Goal: Task Accomplishment & Management: Complete application form

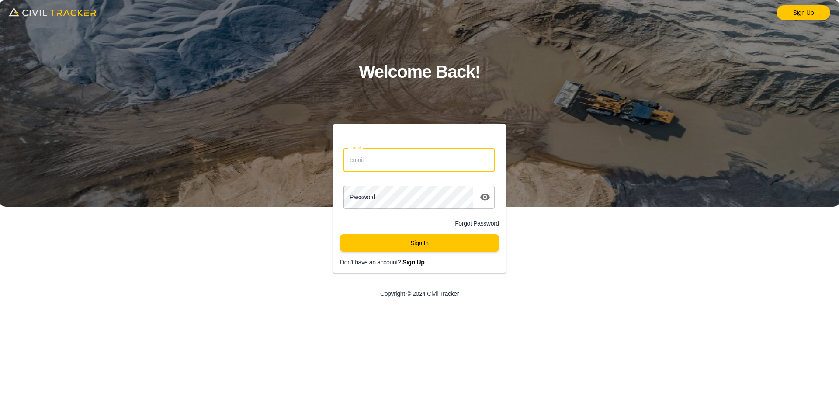
click at [378, 170] on input "Email" at bounding box center [418, 160] width 151 height 23
click at [400, 166] on input "Email" at bounding box center [418, 160] width 151 height 23
type input "[EMAIL_ADDRESS][DOMAIN_NAME]"
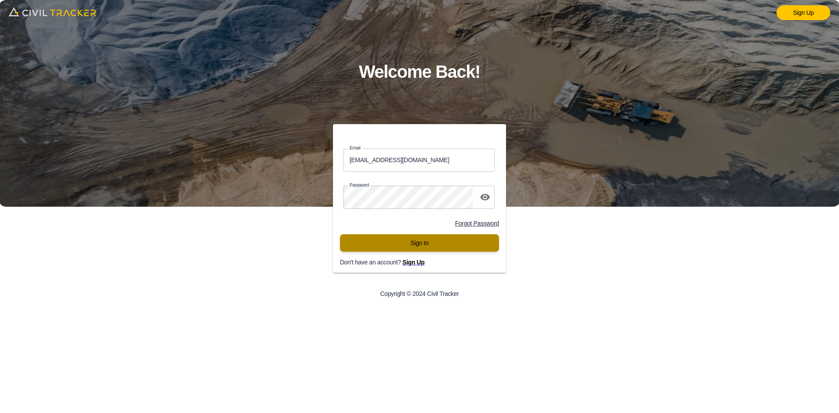
click at [438, 247] on button "Sign In" at bounding box center [419, 242] width 159 height 17
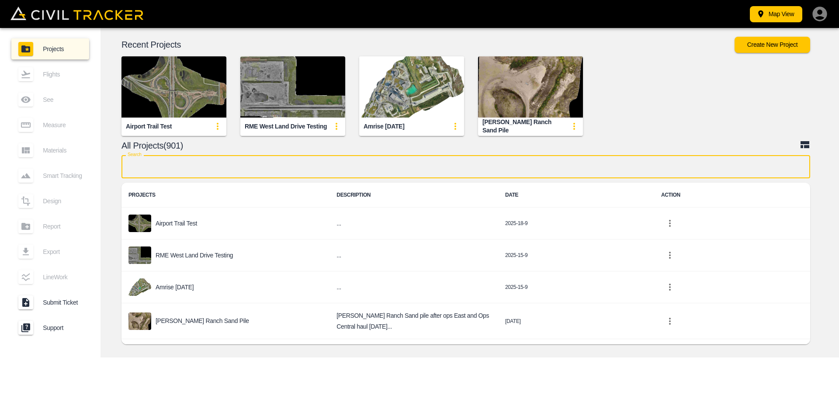
click at [363, 167] on input "text" at bounding box center [465, 166] width 689 height 23
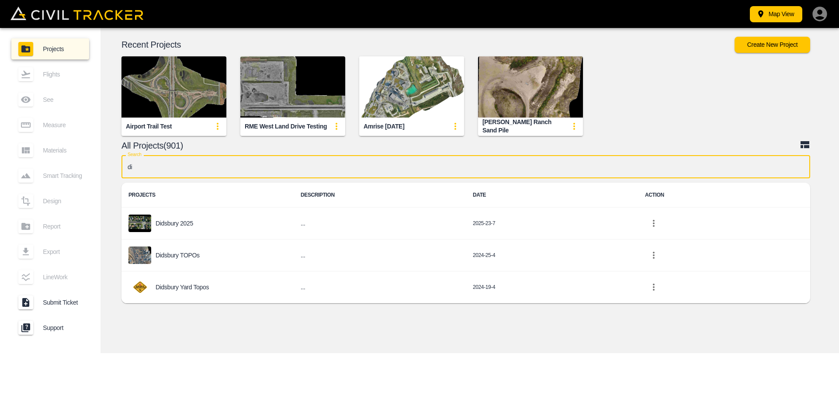
type input "did"
click at [180, 255] on p "Didsbury TOPOs" at bounding box center [178, 255] width 44 height 7
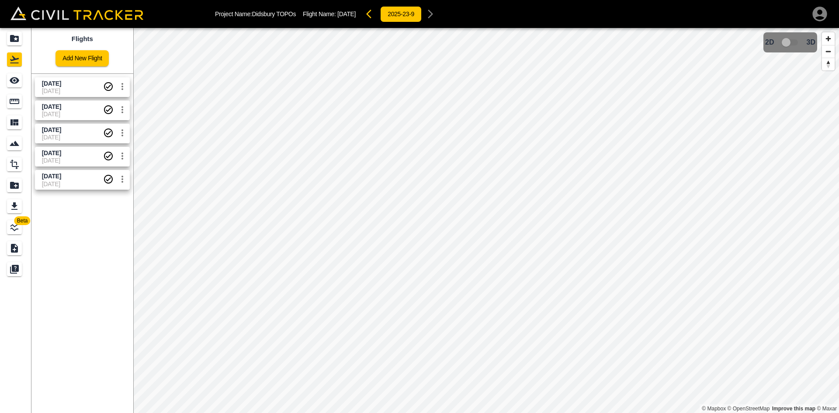
click at [75, 90] on span "[DATE]" at bounding box center [72, 90] width 61 height 7
click at [58, 96] on link "[DATE] [DATE]" at bounding box center [82, 87] width 95 height 20
click at [18, 82] on icon "See" at bounding box center [15, 80] width 10 height 7
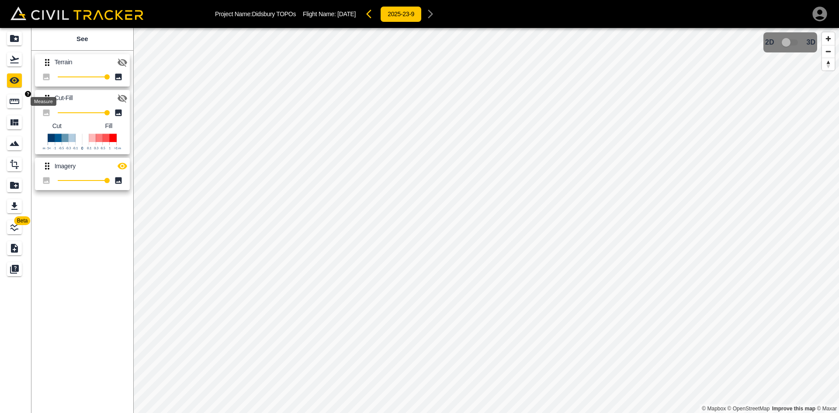
click at [13, 104] on icon "Measure" at bounding box center [15, 101] width 10 height 5
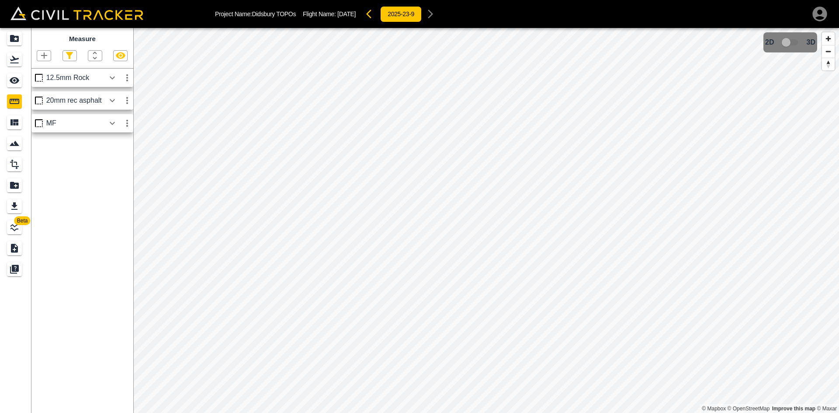
click at [10, 43] on icon "Projects" at bounding box center [14, 38] width 10 height 10
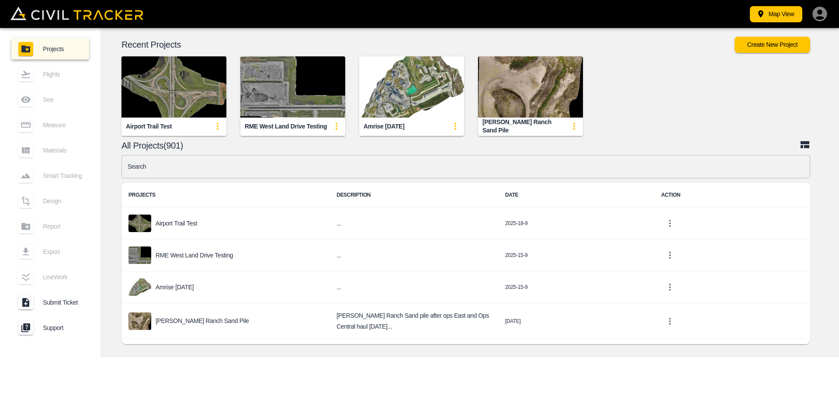
click at [740, 267] on td "project-list-table" at bounding box center [732, 255] width 156 height 32
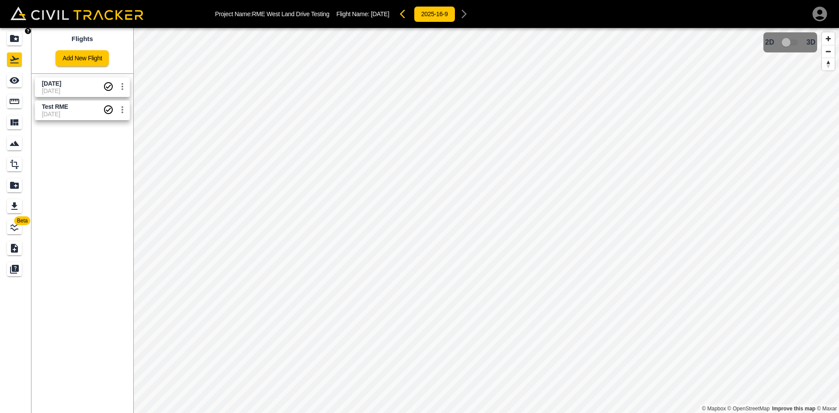
drag, startPoint x: 26, startPoint y: 35, endPoint x: 305, endPoint y: 394, distance: 455.1
click at [26, 35] on link at bounding box center [15, 38] width 31 height 21
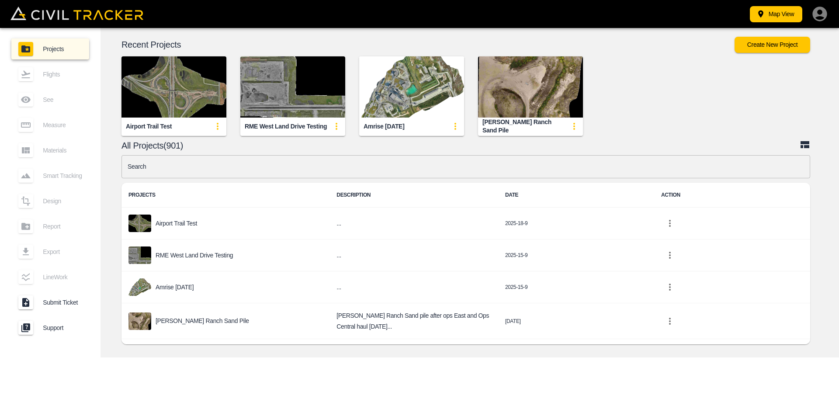
click at [248, 166] on input "text" at bounding box center [465, 166] width 689 height 23
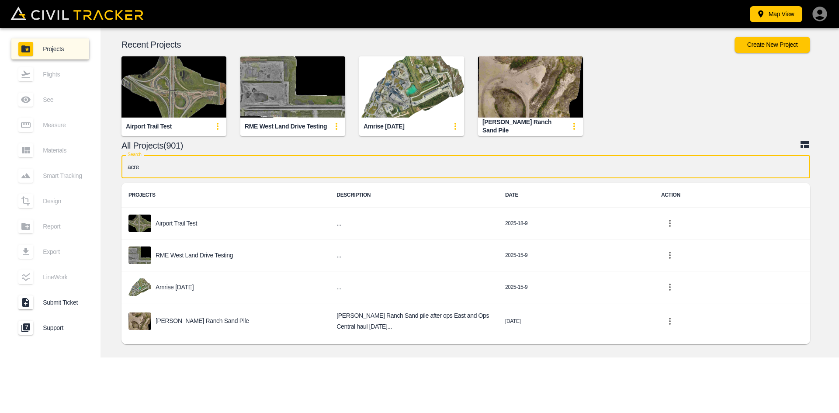
type input "acres"
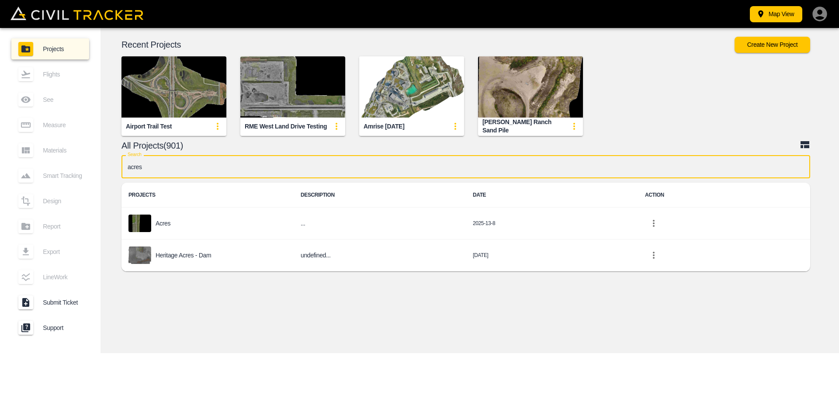
click at [188, 225] on div "Acres" at bounding box center [207, 223] width 158 height 17
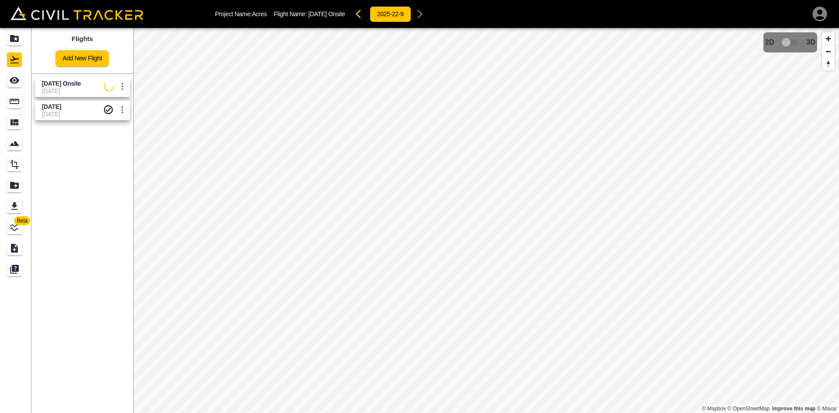
click at [68, 89] on span "[DATE]" at bounding box center [73, 90] width 62 height 7
drag, startPoint x: 19, startPoint y: 84, endPoint x: 35, endPoint y: 83, distance: 15.3
click at [19, 84] on icon "See" at bounding box center [14, 80] width 10 height 10
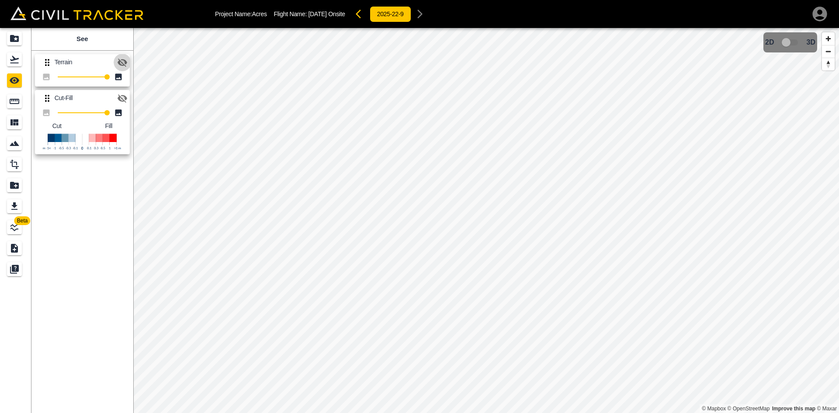
click at [121, 62] on icon "button" at bounding box center [122, 62] width 10 height 10
click at [123, 97] on icon "button" at bounding box center [123, 98] width 10 height 8
click at [125, 65] on icon "button" at bounding box center [123, 62] width 10 height 7
click at [122, 61] on icon "button" at bounding box center [122, 62] width 10 height 10
click at [12, 219] on link "Beta" at bounding box center [15, 227] width 31 height 21
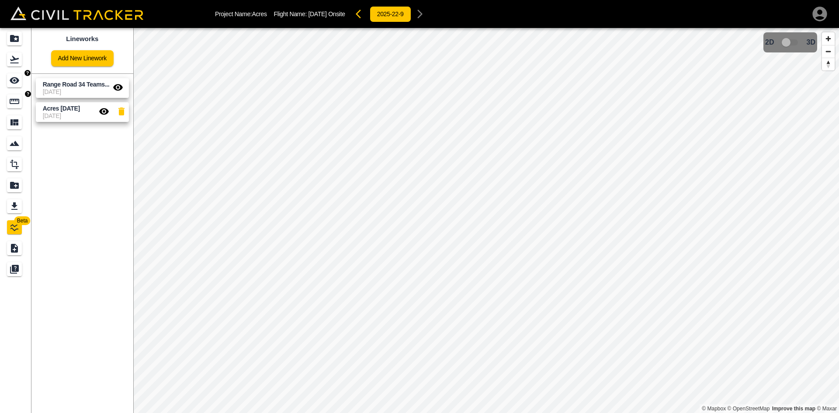
click at [14, 81] on icon "See" at bounding box center [15, 80] width 10 height 7
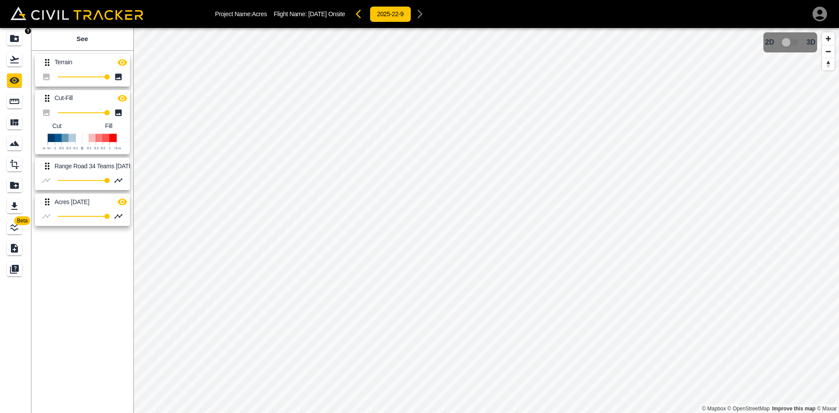
drag, startPoint x: 21, startPoint y: 38, endPoint x: 443, endPoint y: 405, distance: 559.3
click at [21, 38] on div "Projects" at bounding box center [14, 38] width 15 height 14
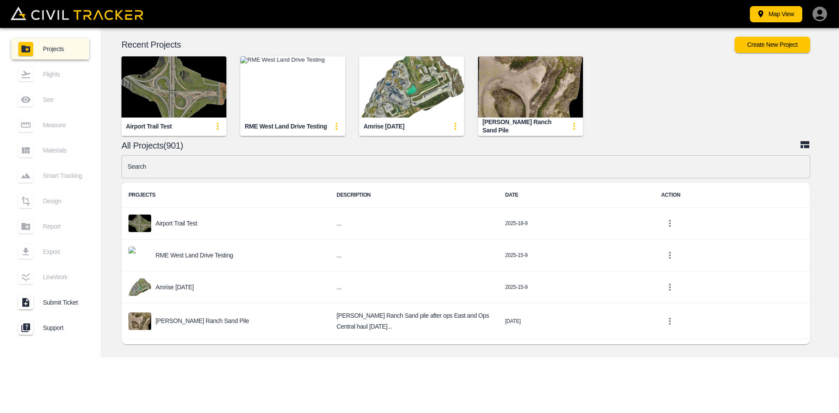
click at [348, 172] on input "text" at bounding box center [465, 166] width 689 height 23
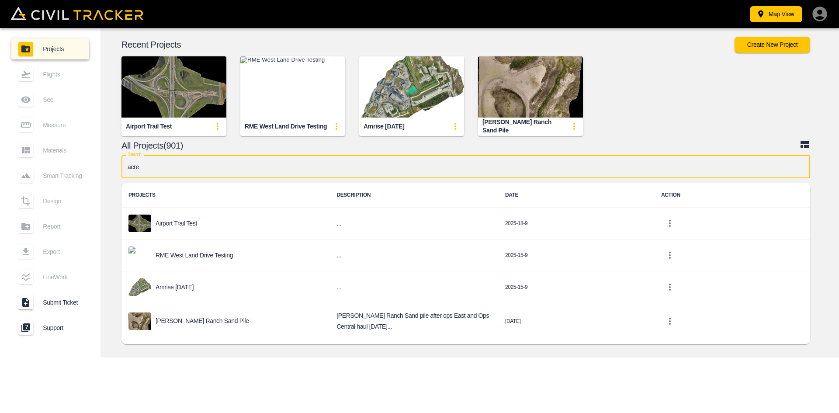
type input "acres"
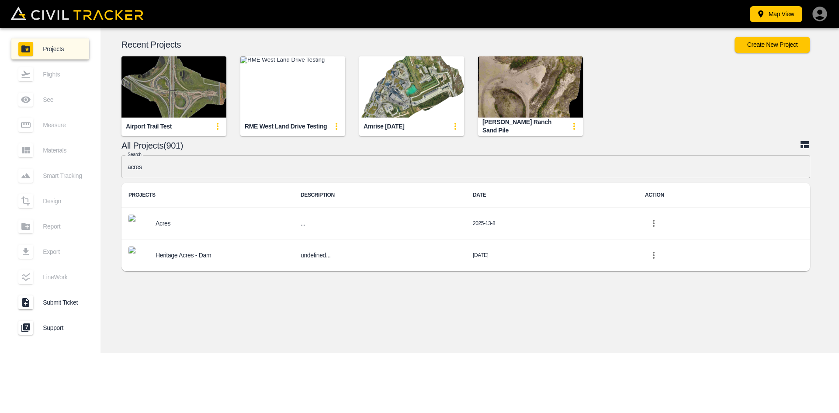
click at [168, 218] on div "Acres" at bounding box center [207, 223] width 158 height 17
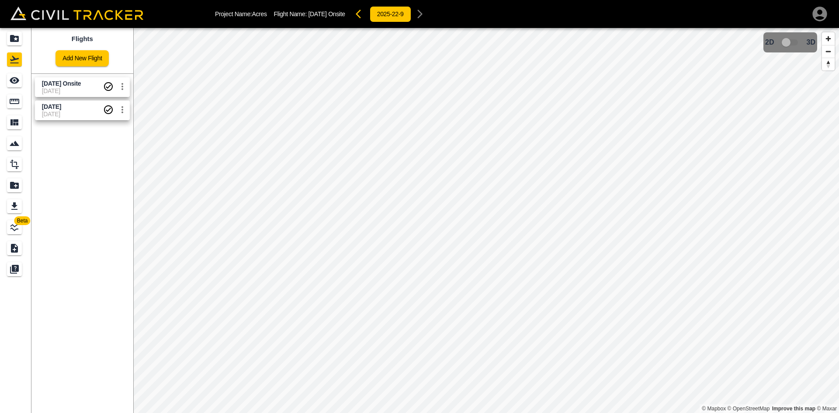
click at [71, 90] on span "[DATE]" at bounding box center [72, 90] width 61 height 7
drag, startPoint x: 10, startPoint y: 82, endPoint x: 15, endPoint y: 84, distance: 5.9
click at [10, 82] on icon "See" at bounding box center [14, 80] width 10 height 10
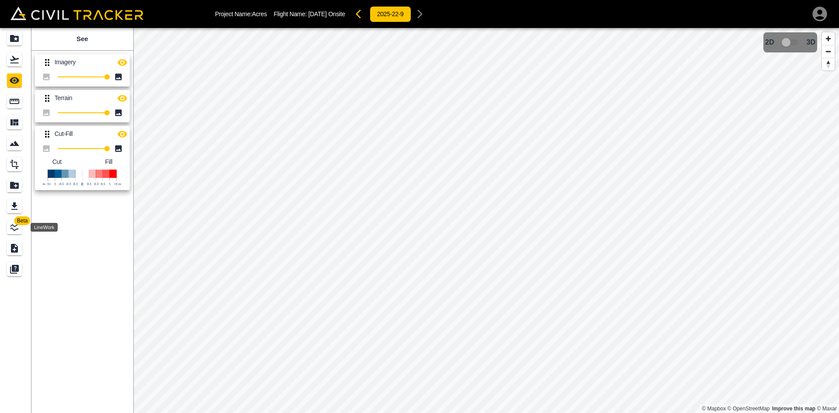
click at [15, 225] on icon "LineWork" at bounding box center [14, 227] width 10 height 10
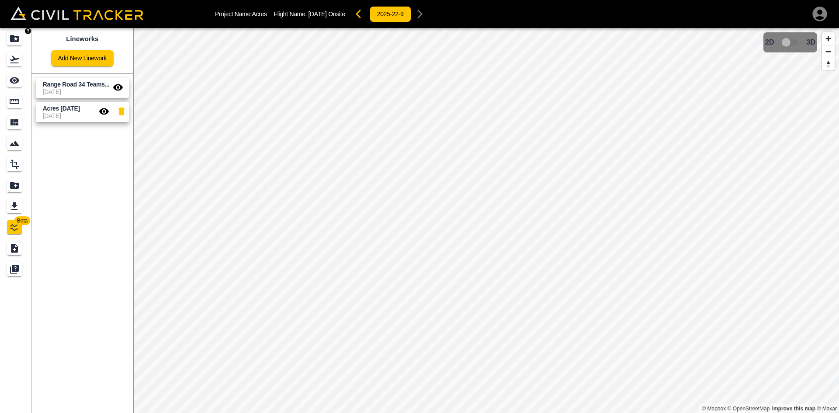
click at [12, 45] on div "Projects" at bounding box center [14, 38] width 15 height 14
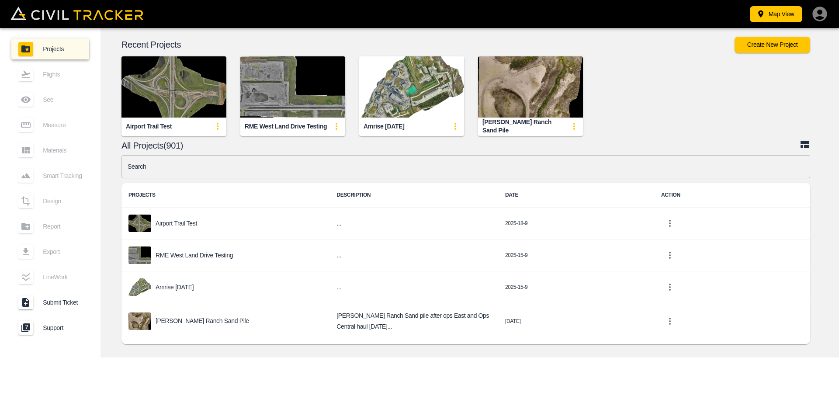
click at [276, 166] on input "text" at bounding box center [465, 166] width 689 height 23
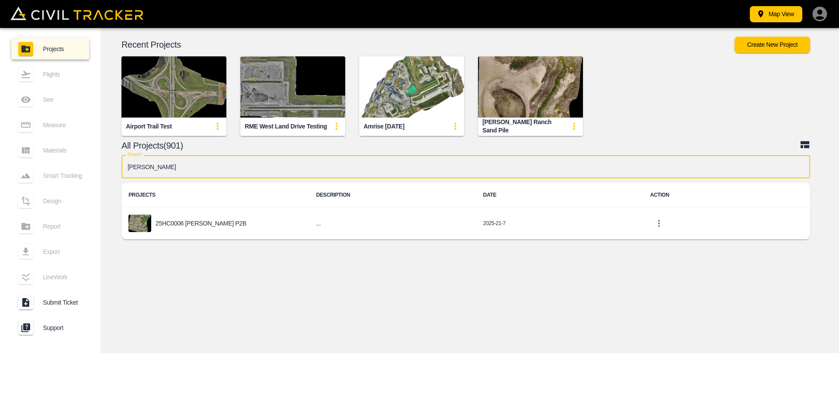
type input "[PERSON_NAME]"
click at [204, 228] on div "25HC0006 [PERSON_NAME] P2B" at bounding box center [214, 223] width 173 height 17
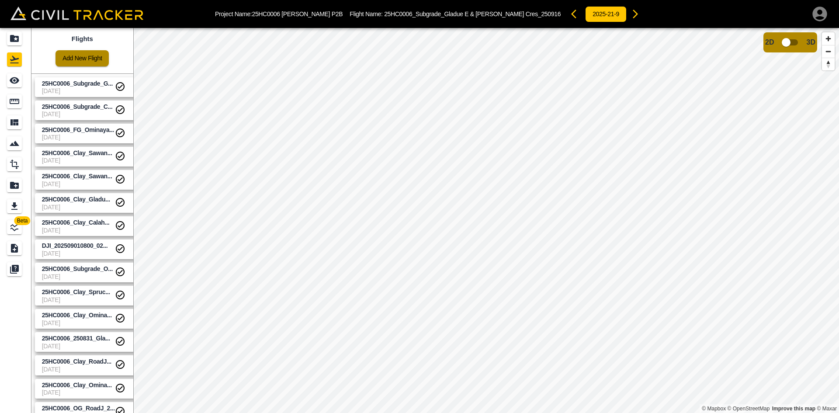
click at [80, 54] on link "Add New Flight" at bounding box center [81, 58] width 53 height 16
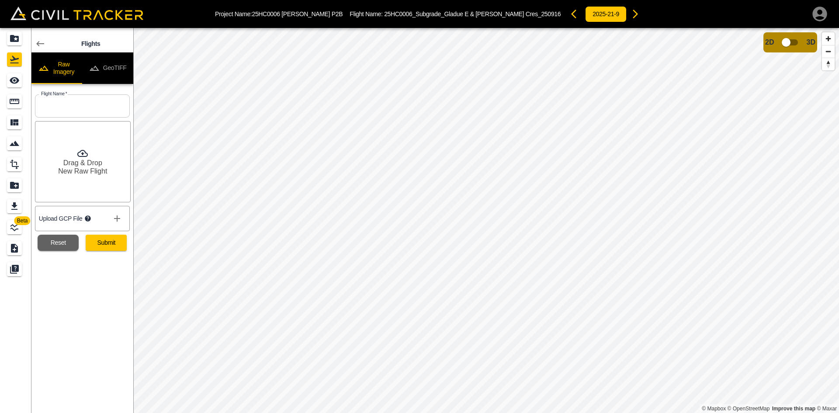
click at [40, 45] on icon at bounding box center [40, 43] width 10 height 10
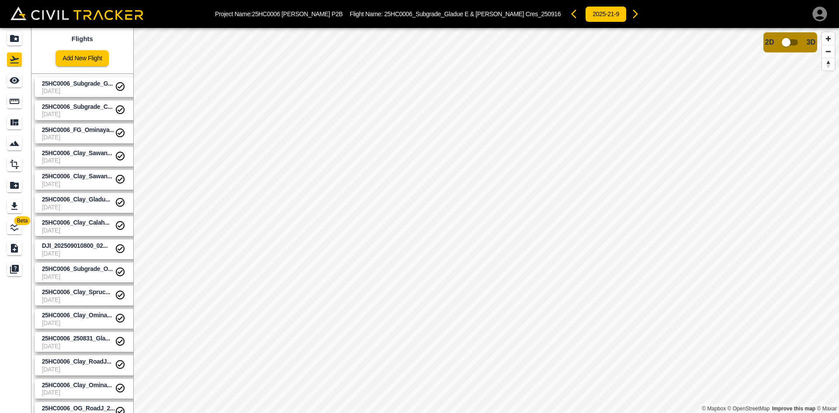
click at [132, 294] on icon "settings" at bounding box center [134, 295] width 10 height 10
click at [133, 295] on div at bounding box center [419, 206] width 839 height 413
click at [78, 87] on span "25HC0006_Subgrade_G..." at bounding box center [78, 84] width 73 height 8
click at [82, 63] on link "Add New Flight" at bounding box center [81, 58] width 53 height 16
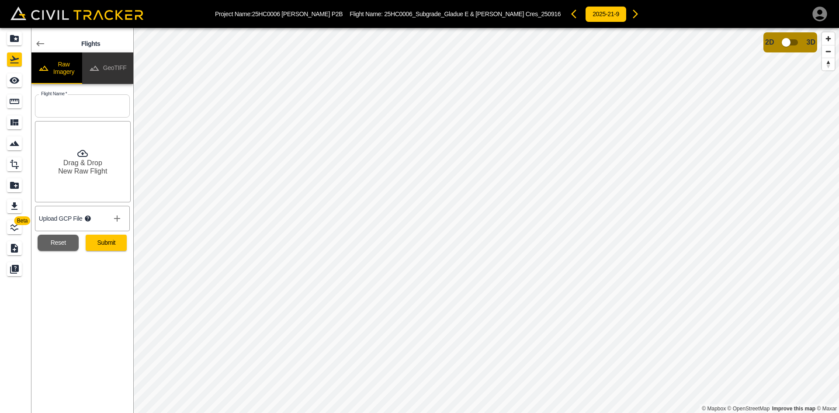
click at [111, 66] on button "GeoTIFF" at bounding box center [107, 67] width 51 height 31
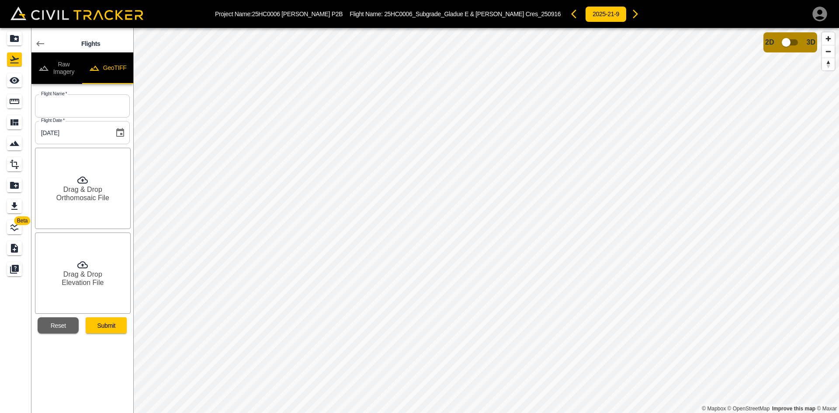
click at [98, 95] on input "text" at bounding box center [82, 105] width 95 height 23
paste input "DJI_202509181224_040_250912SawanGravelSG"
type input "DJI_202509181224_040_250912SawanGravelSG"
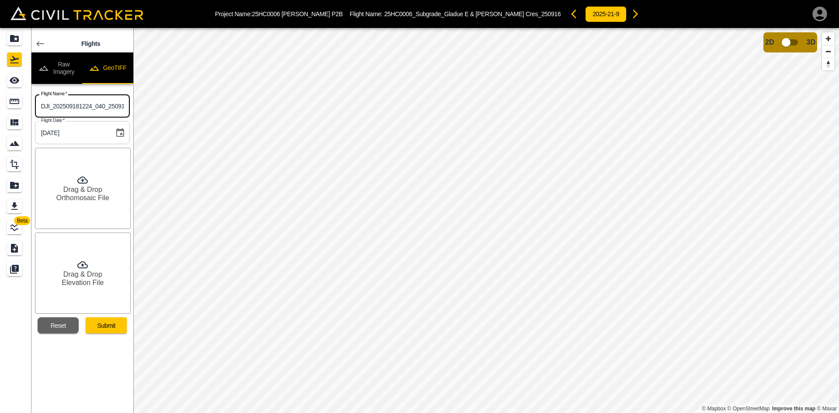
click at [90, 194] on h6 "Orthomosaic File" at bounding box center [82, 198] width 53 height 8
click at [95, 273] on h6 "Drag & Drop" at bounding box center [82, 274] width 39 height 8
click at [101, 328] on button "Submit" at bounding box center [106, 325] width 41 height 16
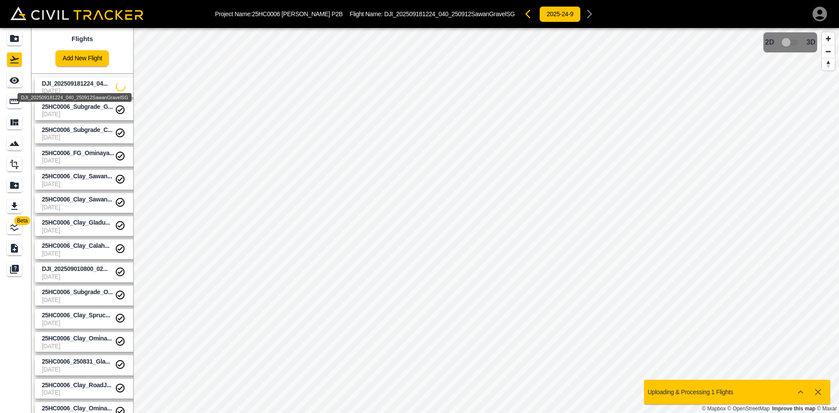
drag, startPoint x: 78, startPoint y: 80, endPoint x: 129, endPoint y: 97, distance: 53.7
click at [78, 81] on span "DJI_202509181224_04..." at bounding box center [75, 83] width 66 height 7
click at [78, 59] on link "Add New Flight" at bounding box center [81, 58] width 53 height 16
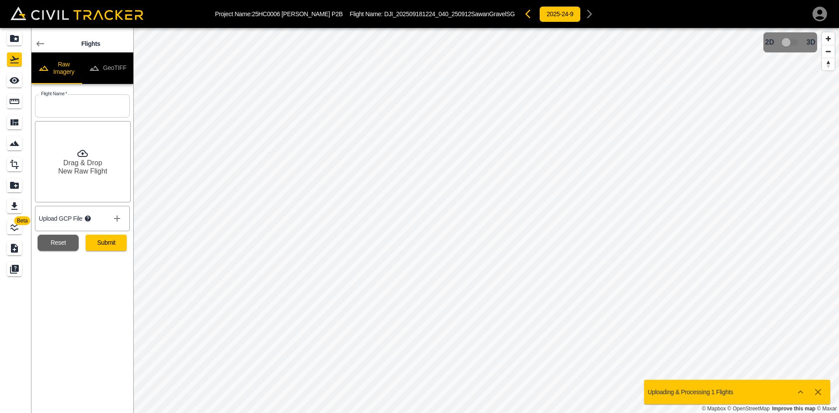
click at [121, 62] on button "GeoTIFF" at bounding box center [107, 67] width 51 height 31
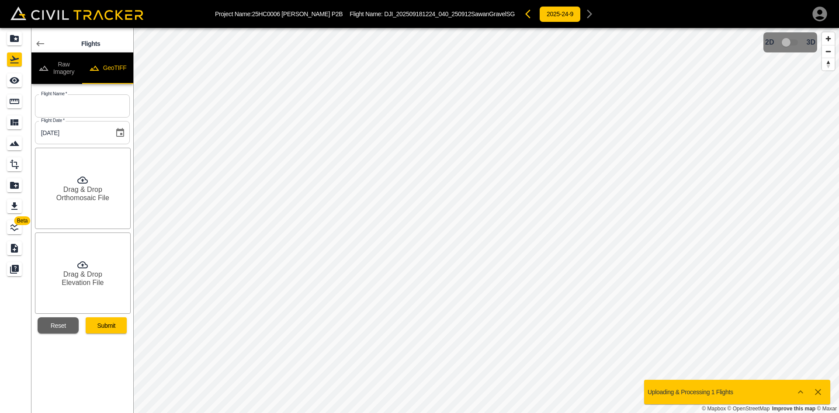
click at [42, 45] on icon at bounding box center [40, 43] width 10 height 10
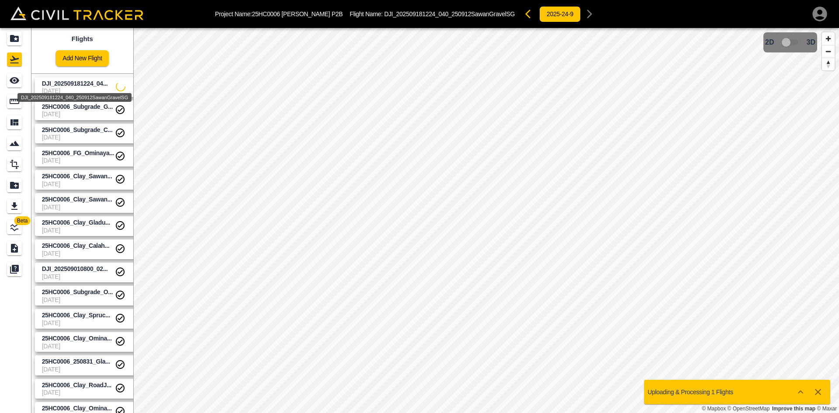
click at [68, 82] on span "DJI_202509181224_04..." at bounding box center [75, 83] width 66 height 7
click at [93, 58] on link "Add New Flight" at bounding box center [81, 58] width 53 height 16
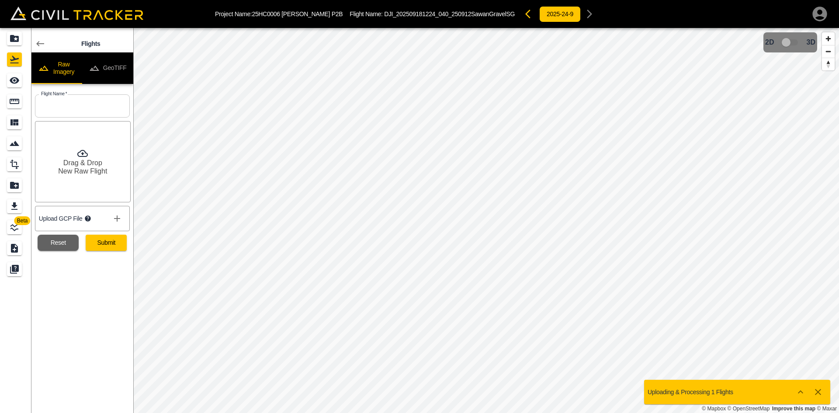
click at [117, 70] on button "GeoTIFF" at bounding box center [107, 67] width 51 height 31
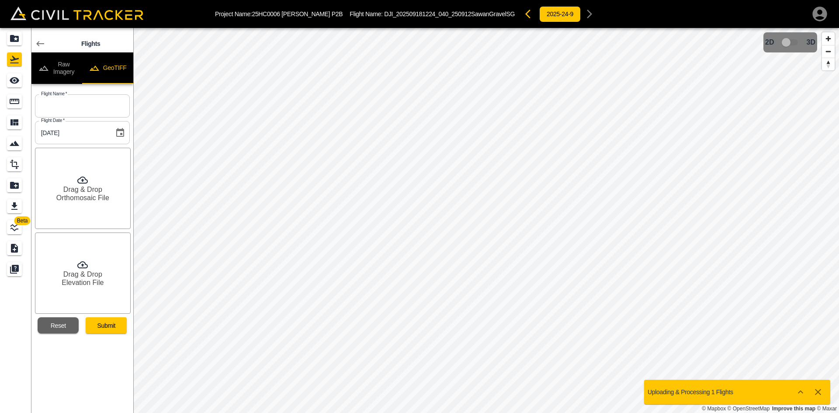
click at [111, 97] on input "text" at bounding box center [82, 105] width 95 height 23
paste input "DJI_202509201620_001_250920JrdFG"
type input "DJI_202509201620_001_250920JrdFG"
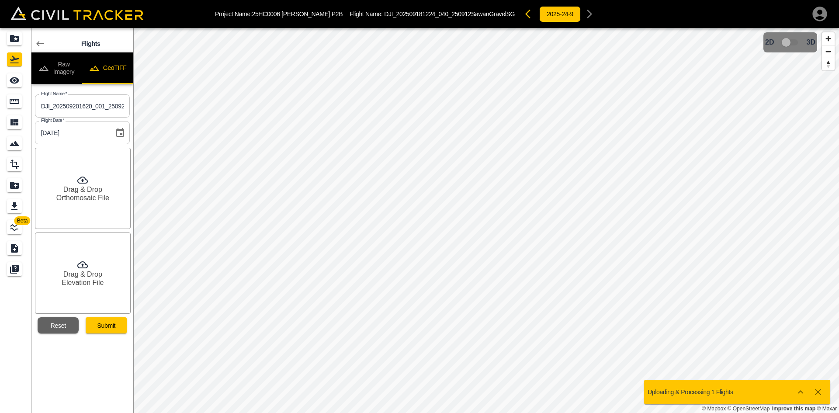
click at [81, 199] on h6 "Orthomosaic File" at bounding box center [82, 198] width 53 height 8
click at [93, 275] on h6 "Drag & Drop" at bounding box center [82, 274] width 39 height 8
click at [114, 331] on button "Submit" at bounding box center [106, 325] width 41 height 16
